Goal: Task Accomplishment & Management: Use online tool/utility

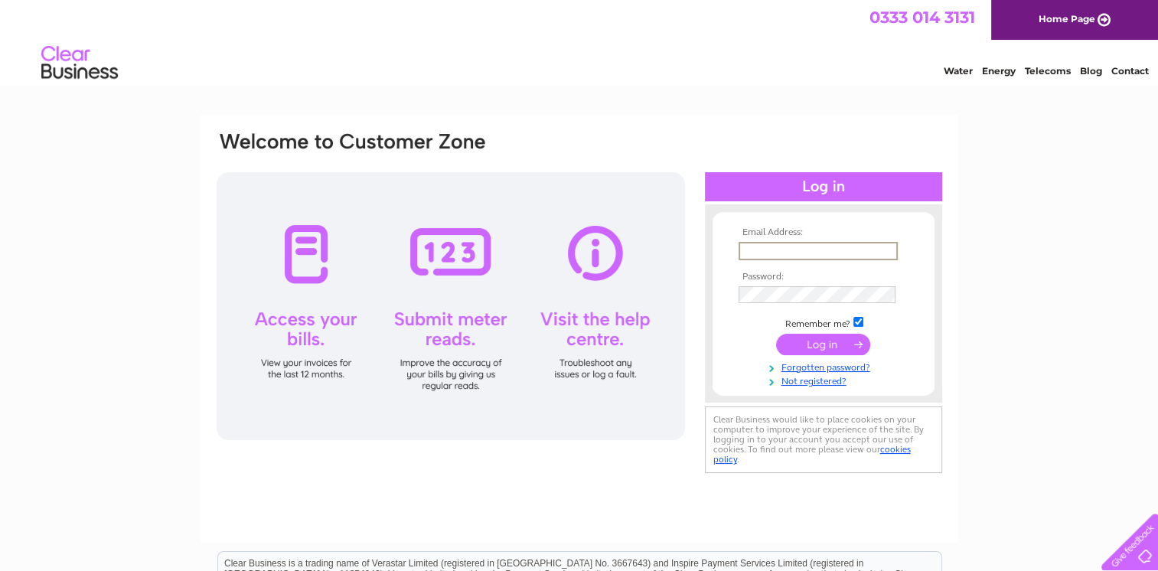
click at [759, 251] on input "text" at bounding box center [818, 251] width 159 height 18
type input "[EMAIL_ADDRESS][DOMAIN_NAME]"
click at [835, 345] on input "submit" at bounding box center [823, 342] width 94 height 21
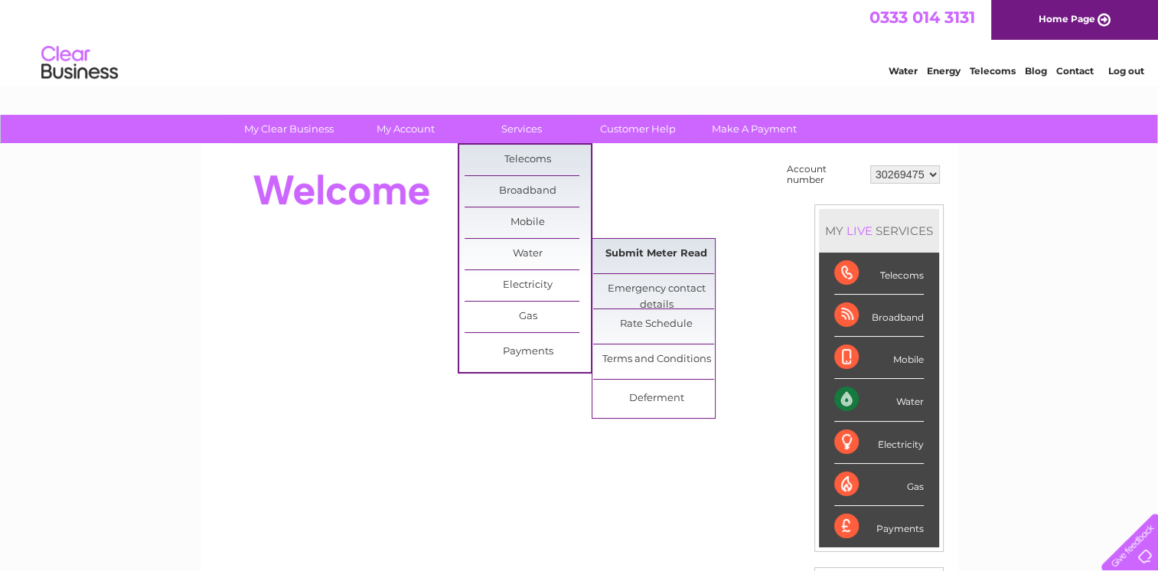
click at [670, 252] on link "Submit Meter Read" at bounding box center [656, 254] width 126 height 31
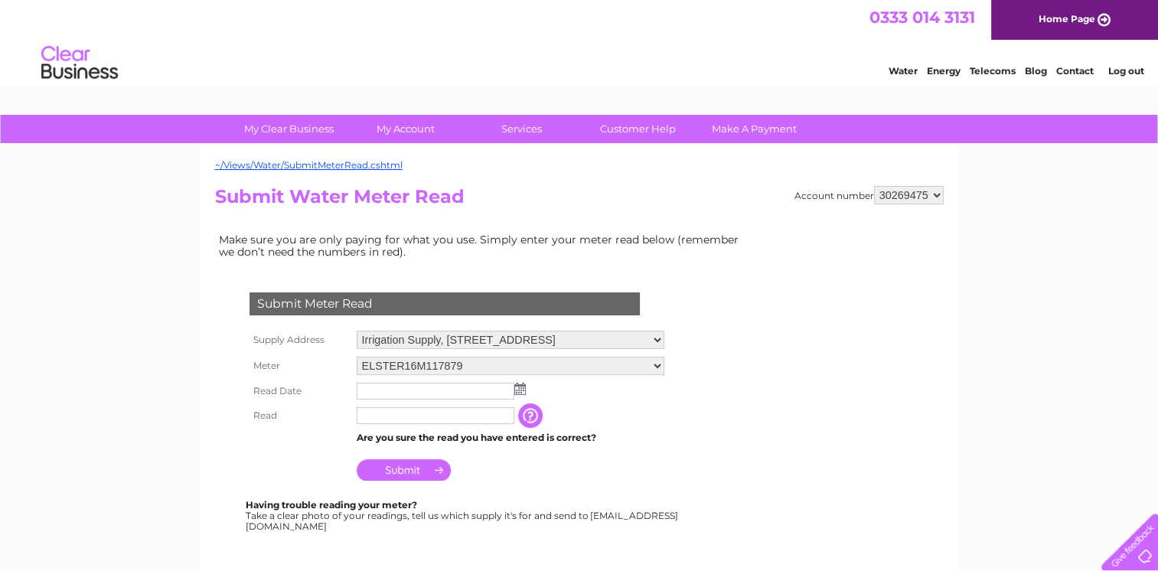
click at [522, 388] on img at bounding box center [519, 389] width 11 height 12
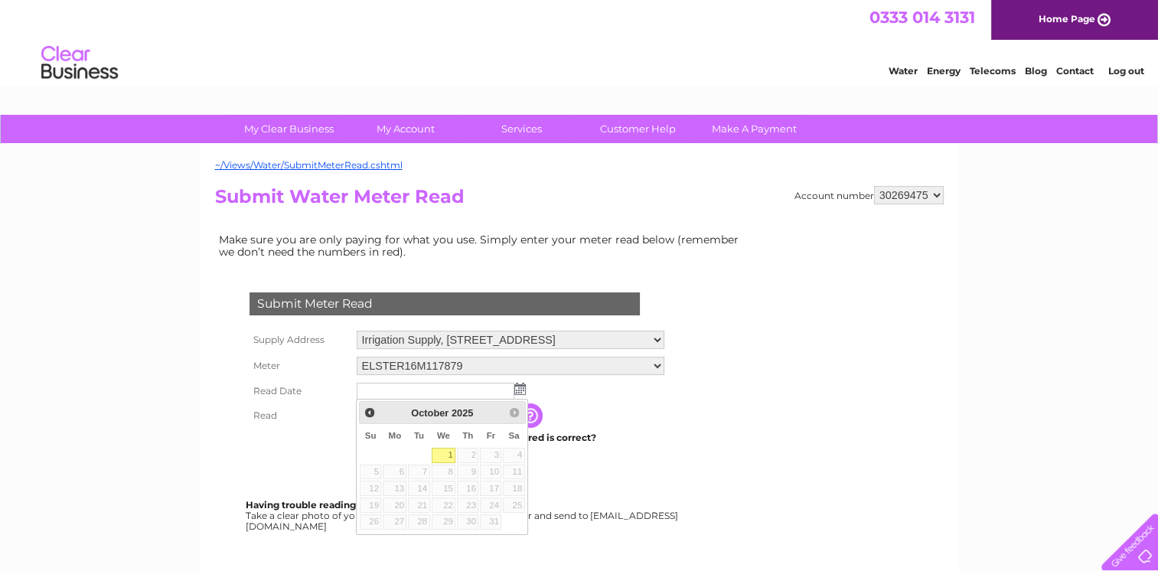
click at [451, 450] on link "1" at bounding box center [444, 455] width 24 height 15
type input "[DATE]"
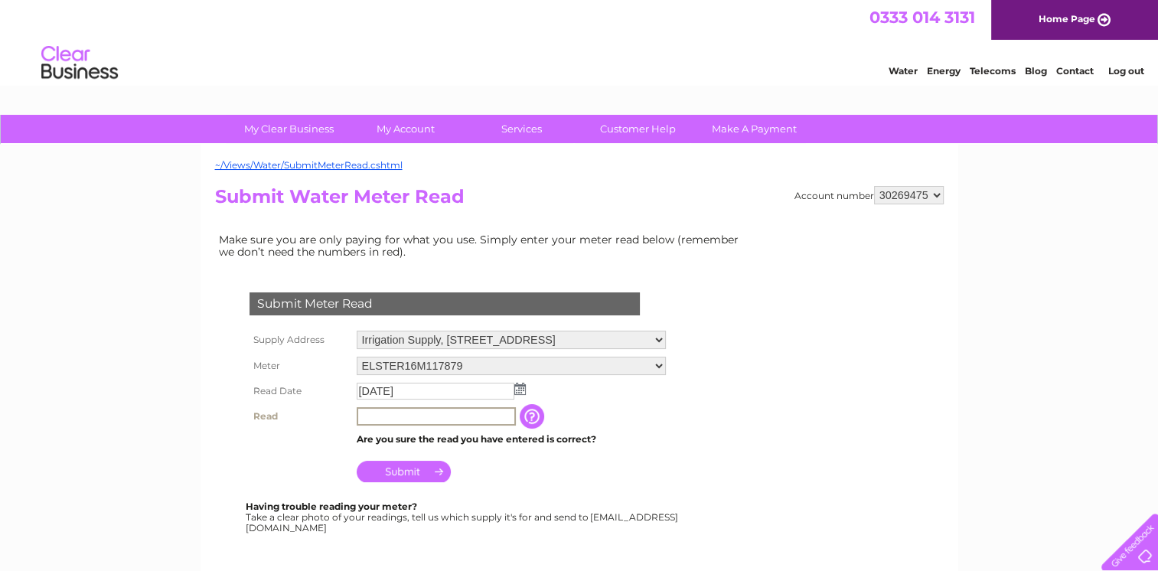
click at [374, 416] on input "text" at bounding box center [436, 416] width 159 height 18
type input "10143"
click at [655, 473] on td "Submit" at bounding box center [511, 467] width 317 height 37
click at [423, 469] on input "Submit" at bounding box center [404, 469] width 94 height 21
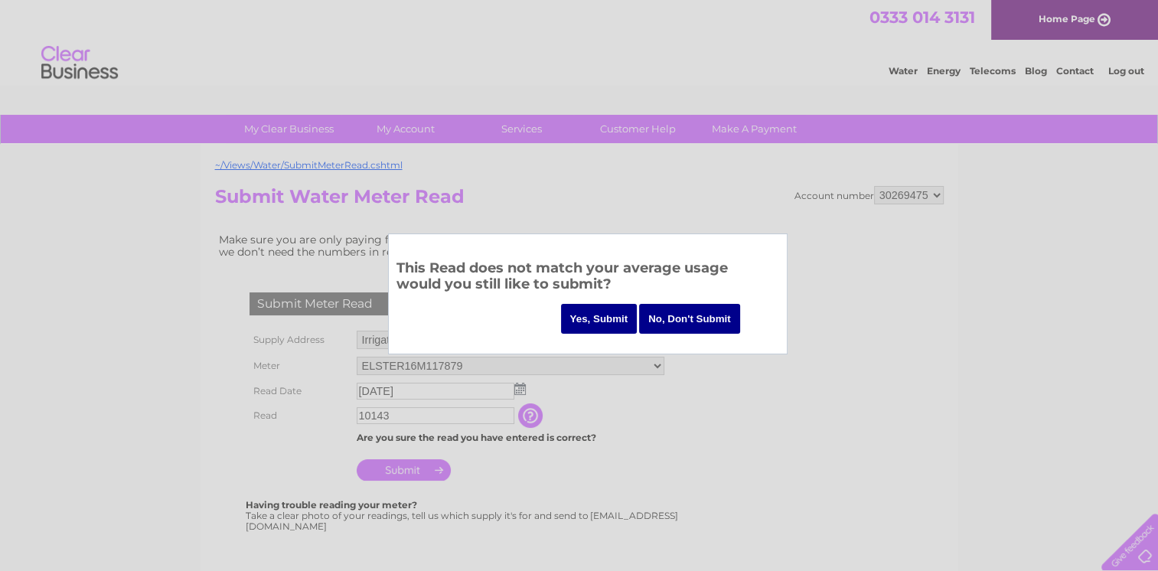
click at [610, 315] on input "Yes, Submit" at bounding box center [599, 319] width 77 height 30
